Goal: Find specific page/section: Find specific page/section

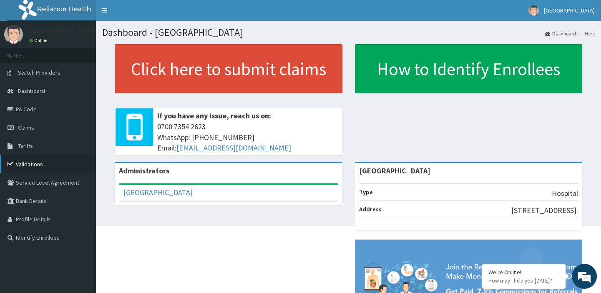
click at [60, 162] on link "Validations" at bounding box center [48, 164] width 96 height 18
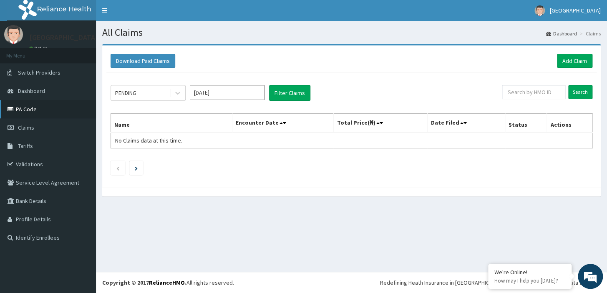
click at [19, 107] on link "PA Code" at bounding box center [48, 109] width 96 height 18
